Goal: Task Accomplishment & Management: Use online tool/utility

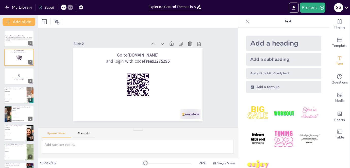
scroll to position [17, 0]
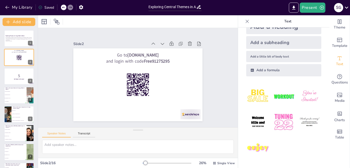
checkbox input "true"
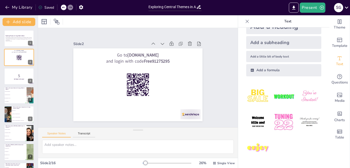
checkbox input "true"
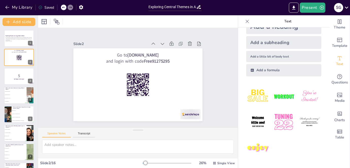
checkbox input "true"
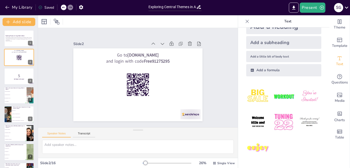
checkbox input "true"
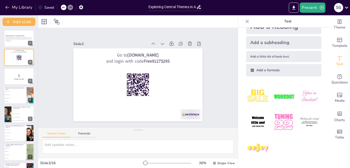
checkbox input "true"
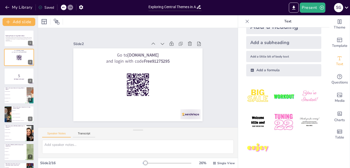
checkbox input "true"
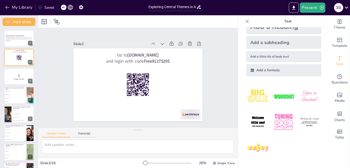
checkbox input "true"
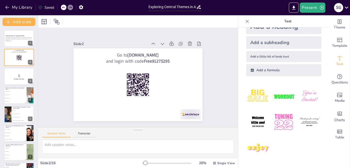
checkbox input "true"
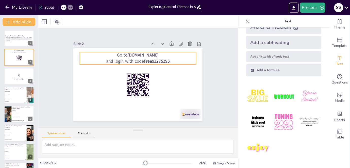
checkbox input "true"
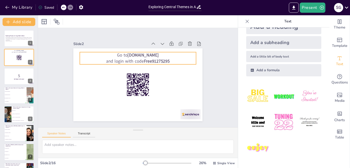
checkbox input "true"
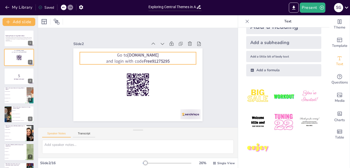
checkbox input "true"
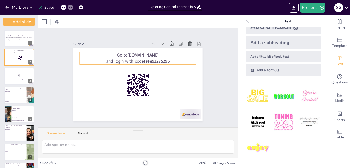
checkbox input "true"
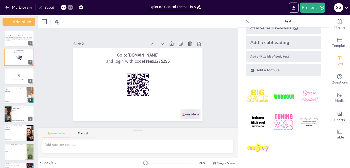
checkbox input "true"
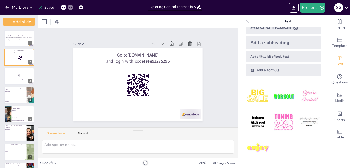
checkbox input "true"
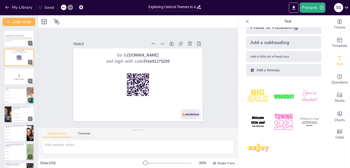
checkbox input "true"
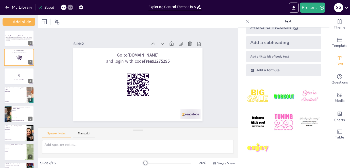
checkbox input "true"
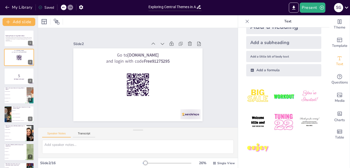
checkbox input "true"
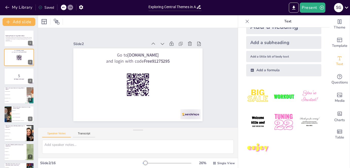
checkbox input "true"
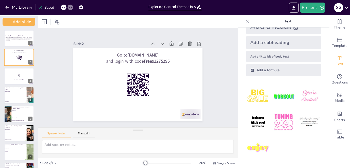
checkbox input "true"
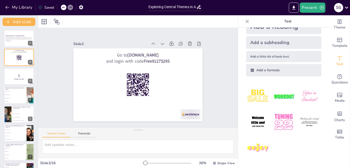
checkbox input "true"
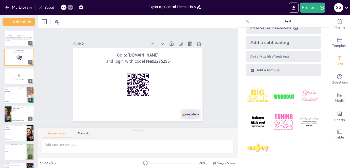
click at [338, 6] on div "S G" at bounding box center [338, 7] width 9 height 9
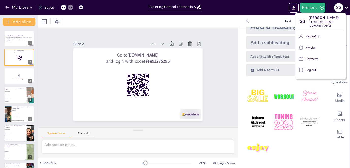
click at [338, 6] on div at bounding box center [175, 84] width 350 height 168
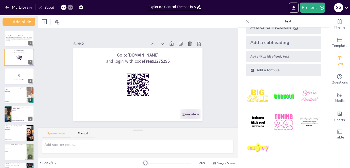
checkbox input "true"
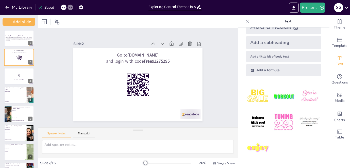
checkbox input "true"
